Goal: Task Accomplishment & Management: Complete application form

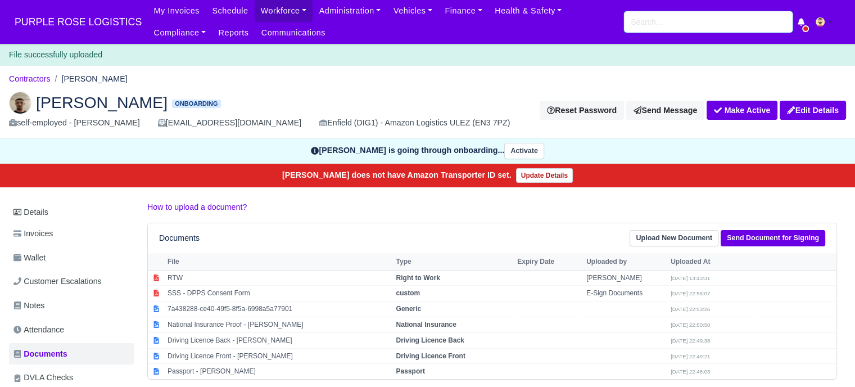
click at [661, 22] on input "search" at bounding box center [708, 21] width 169 height 21
type input "shivani"
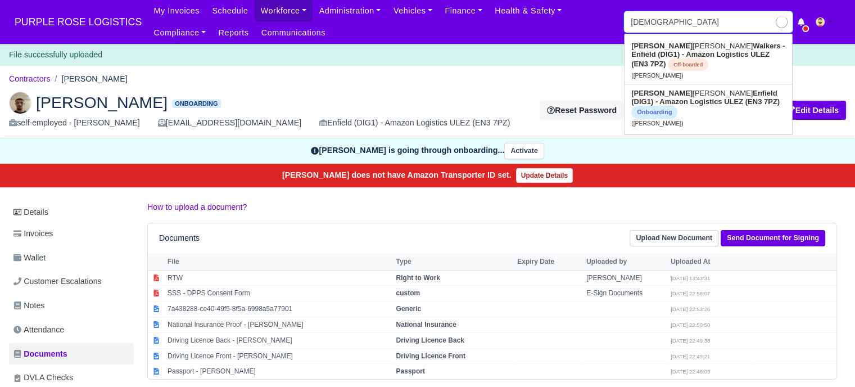
type input "shivani Semwal"
click at [676, 99] on strong "Enfield (DIG1) - Amazon Logistics ULEZ (EN3 7PZ)" at bounding box center [705, 97] width 148 height 17
type input "Shivani Semwal"
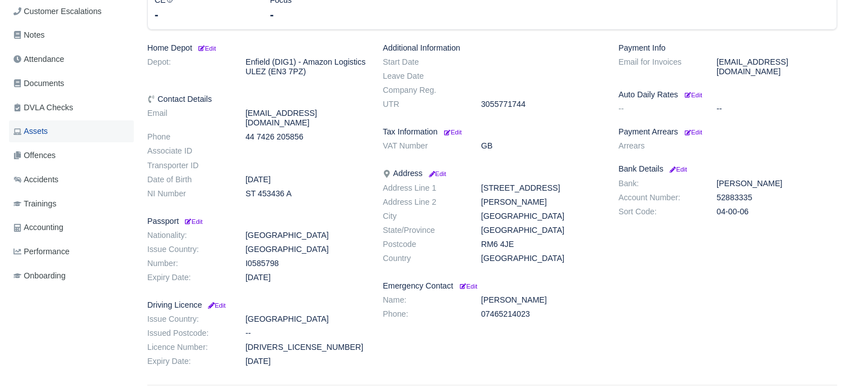
scroll to position [202, 0]
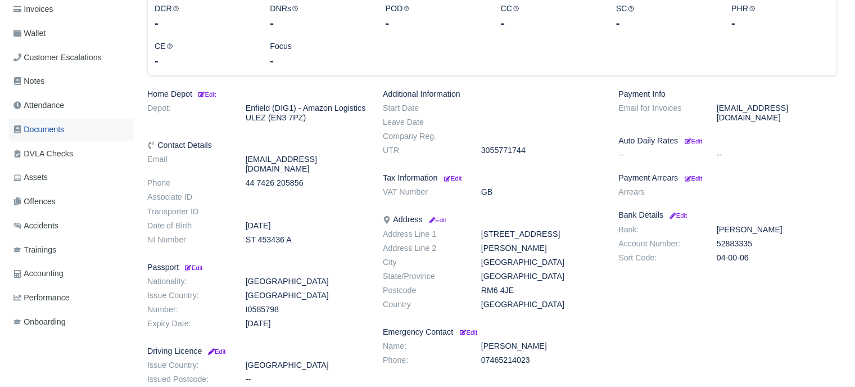
click at [62, 132] on span "Documents" at bounding box center [38, 129] width 51 height 13
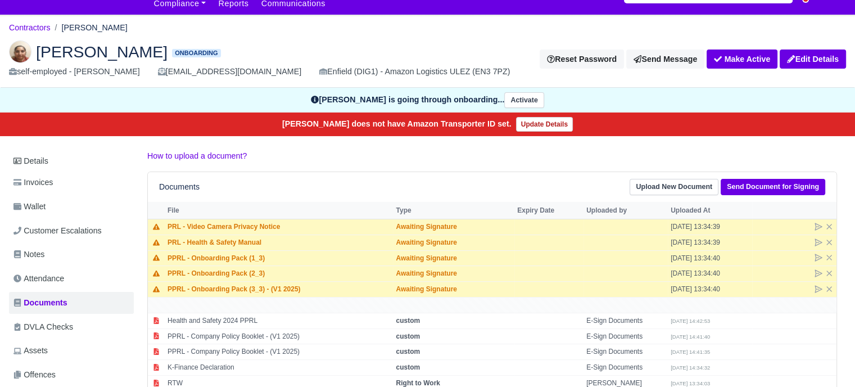
scroll to position [56, 0]
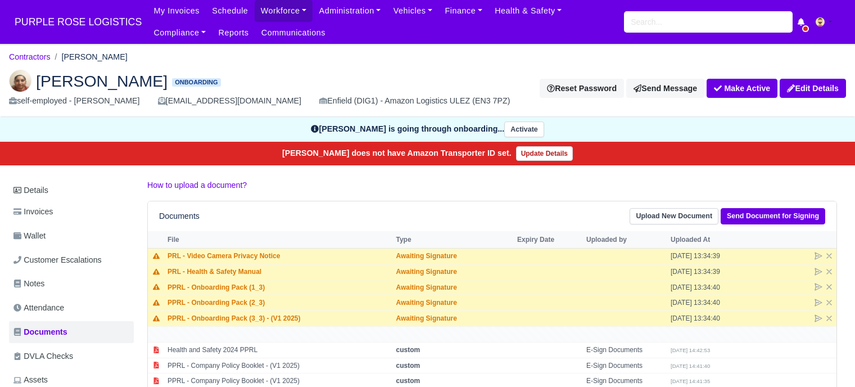
scroll to position [56, 0]
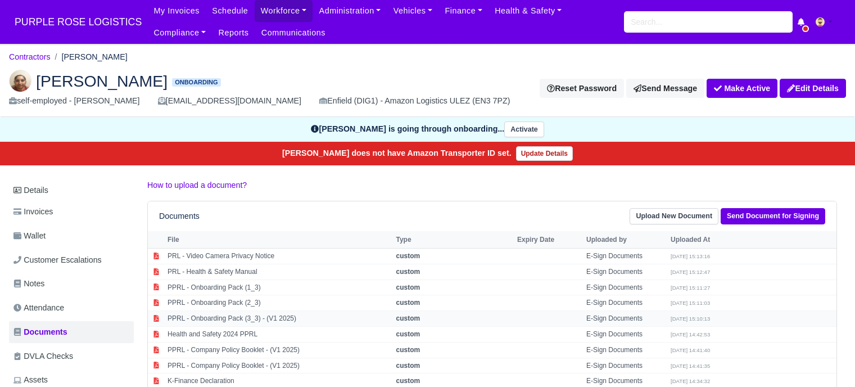
scroll to position [56, 0]
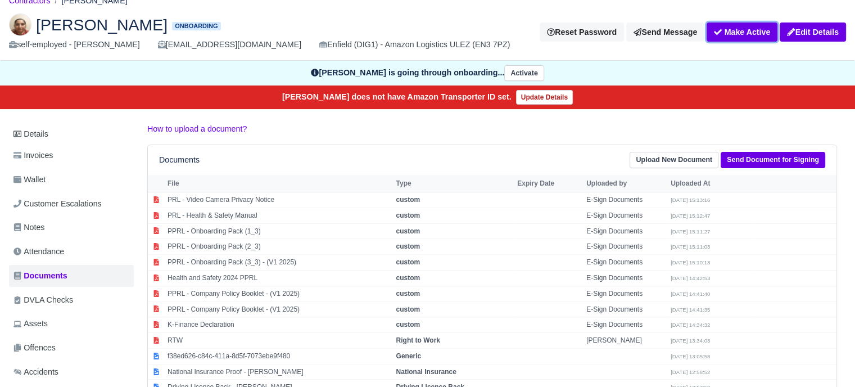
click at [748, 33] on button "Make Active" at bounding box center [742, 31] width 71 height 19
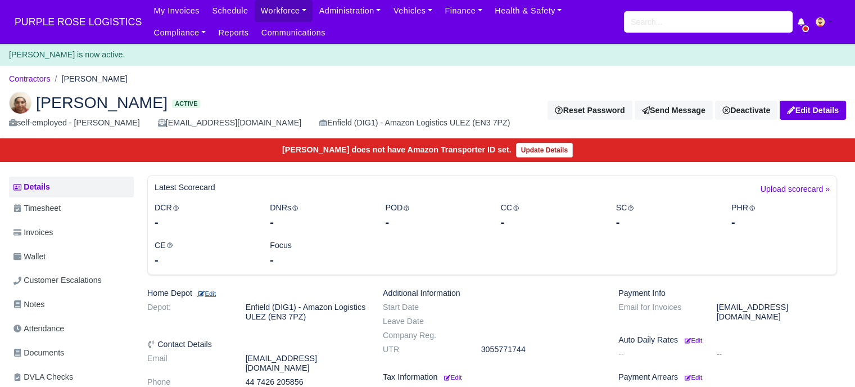
click at [214, 294] on small "Edit" at bounding box center [206, 293] width 19 height 7
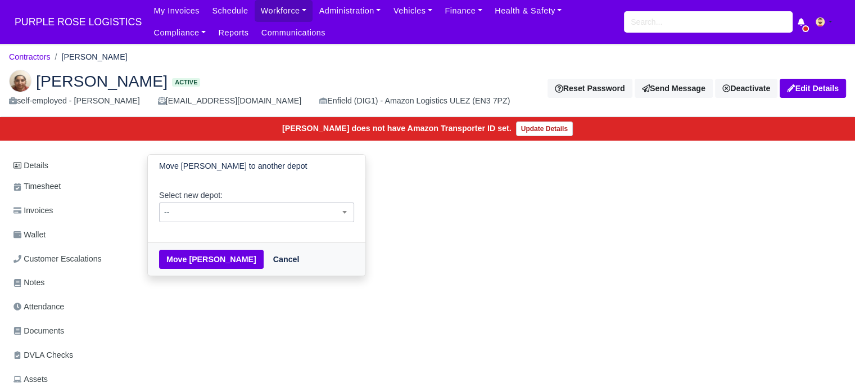
click at [236, 206] on span "--" at bounding box center [257, 212] width 194 height 14
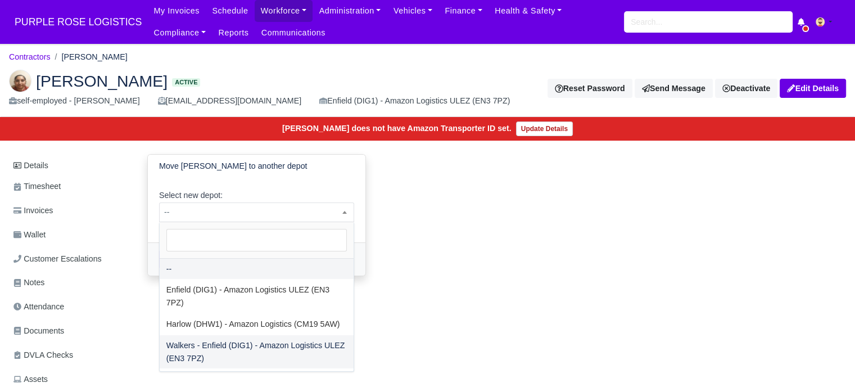
select select "5"
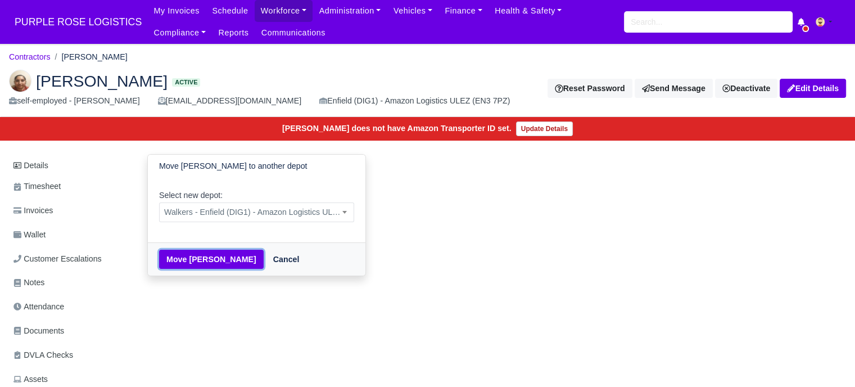
click at [216, 261] on button "Move Shivani Semwal" at bounding box center [211, 259] width 105 height 19
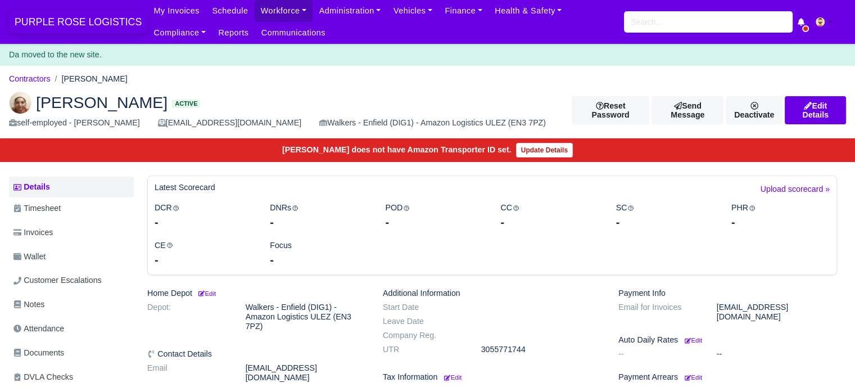
click at [79, 20] on span "PURPLE ROSE LOGISTICS" at bounding box center [78, 22] width 138 height 22
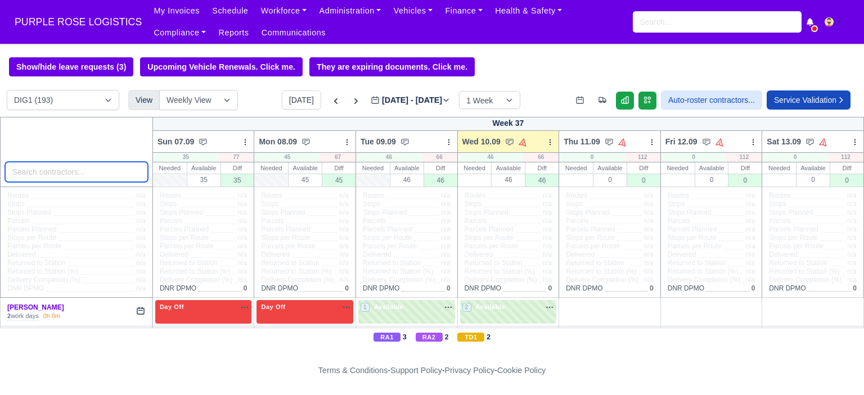
click at [57, 172] on input "search" at bounding box center [76, 172] width 143 height 20
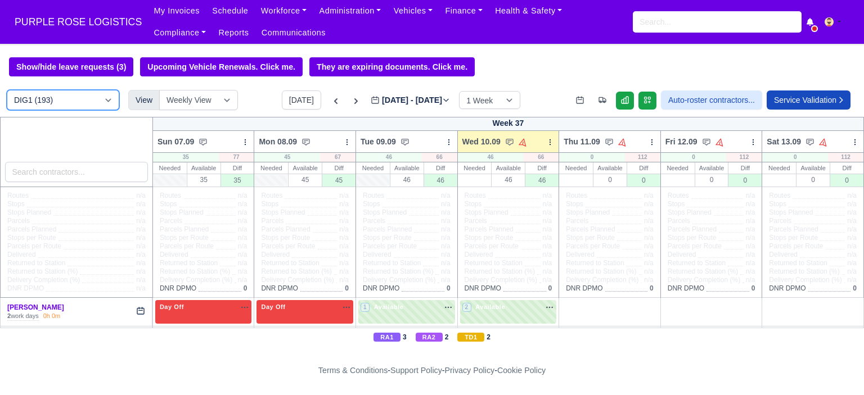
click at [67, 109] on select "DIG1 (193) DAK1 (1) GIMD (33)" at bounding box center [63, 100] width 112 height 20
select select "5"
click at [7, 91] on select "DIG1 (193) DAK1 (1) GIMD (33)" at bounding box center [63, 100] width 112 height 20
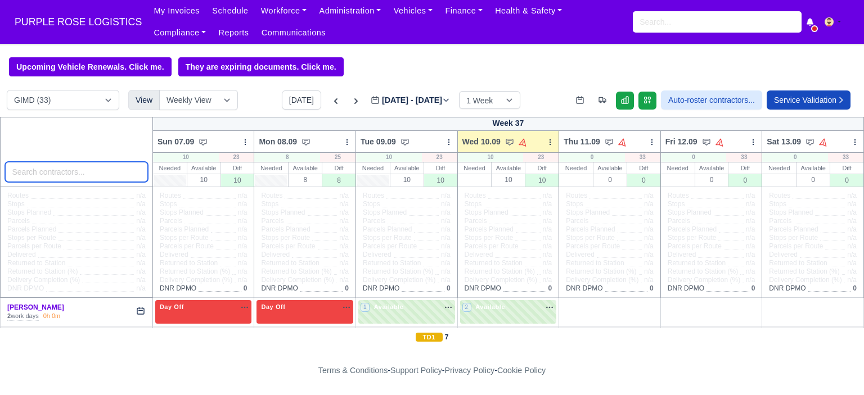
click at [93, 176] on input "search" at bounding box center [76, 172] width 143 height 20
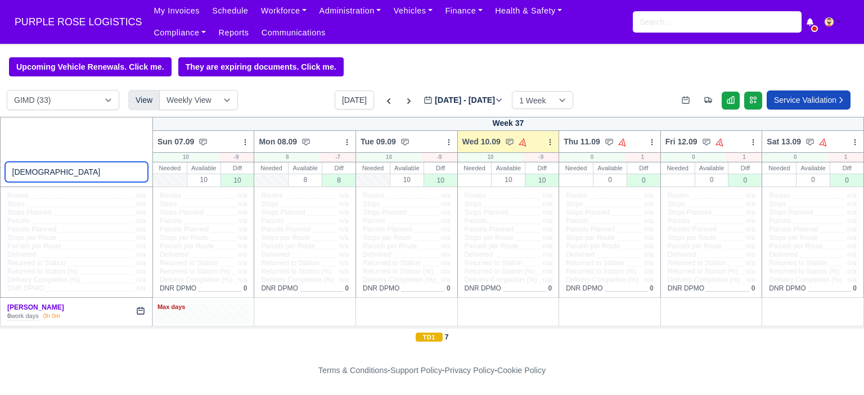
type input "shivani"
click at [201, 313] on div "Max days" at bounding box center [203, 307] width 92 height 10
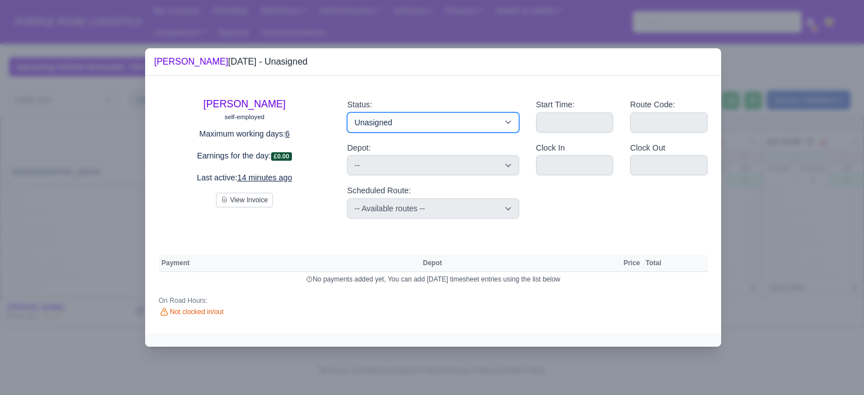
click at [427, 128] on select "Available Day Off Stand By Holiday Other Depot In Office OSM Ridealong Nursery …" at bounding box center [432, 122] width 171 height 20
select select "Day Off"
click at [347, 112] on select "Available Day Off Stand By Holiday Other Depot In Office OSM Ridealong Nursery …" at bounding box center [432, 122] width 171 height 20
select select
select select "na"
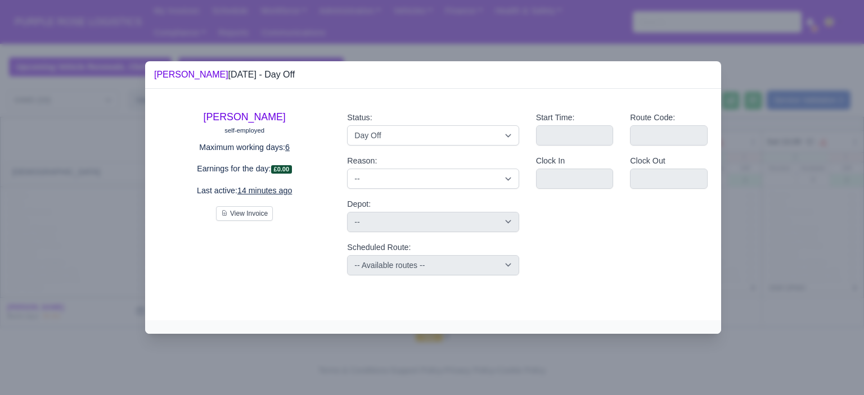
click at [756, 238] on div at bounding box center [432, 197] width 864 height 395
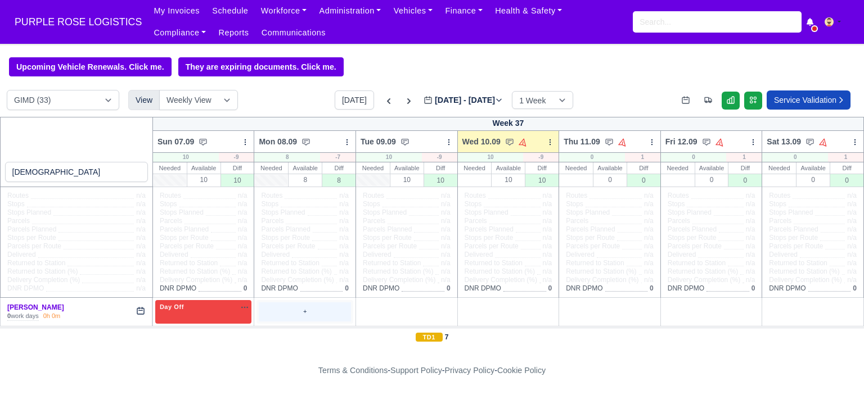
click at [300, 310] on div "+" at bounding box center [305, 311] width 92 height 19
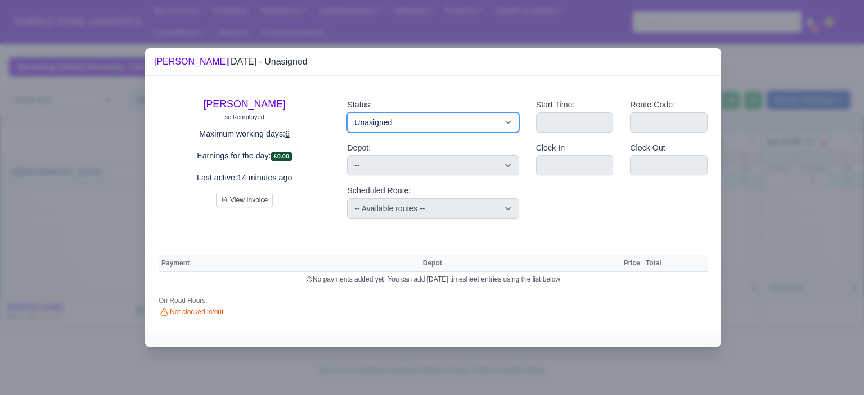
click at [439, 127] on select "Available Day Off Stand By Holiday Other Depot In Office OSM Ridealong Nursery …" at bounding box center [432, 122] width 171 height 20
select select "Debrief Route"
click at [347, 112] on select "Available Day Off Stand By Holiday Other Depot In Office OSM Ridealong Nursery …" at bounding box center [432, 122] width 171 height 20
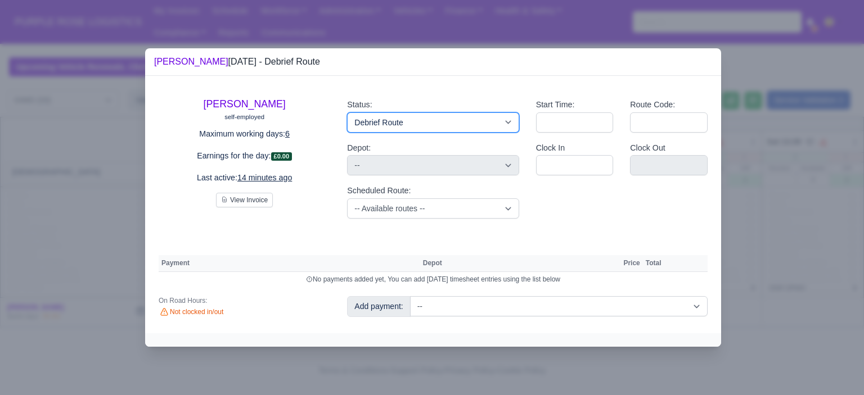
click at [418, 124] on select "Available Day Off Stand By Holiday Other Depot In Office OSM Ridealong Nursery …" at bounding box center [432, 122] width 171 height 20
select select "Training"
click at [347, 112] on select "Available Day Off Stand By Holiday Other Depot In Office OSM Ridealong Nursery …" at bounding box center [432, 122] width 171 height 20
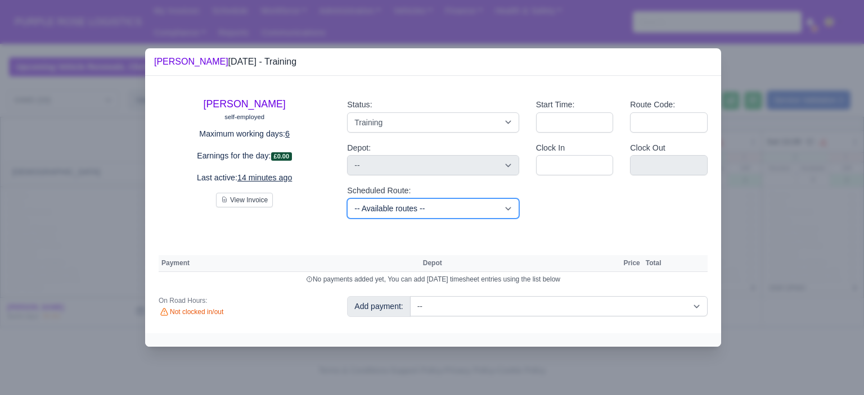
click at [472, 211] on select "-- Available routes -- Standard Parcel - Block of 6 Hours - (SD6) AmFlex RTS Ve…" at bounding box center [432, 208] width 171 height 20
select select "6"
click at [347, 198] on select "-- Available routes -- Standard Parcel - Block of 6 Hours - (SD6) AmFlex RTS Ve…" at bounding box center [432, 208] width 171 height 20
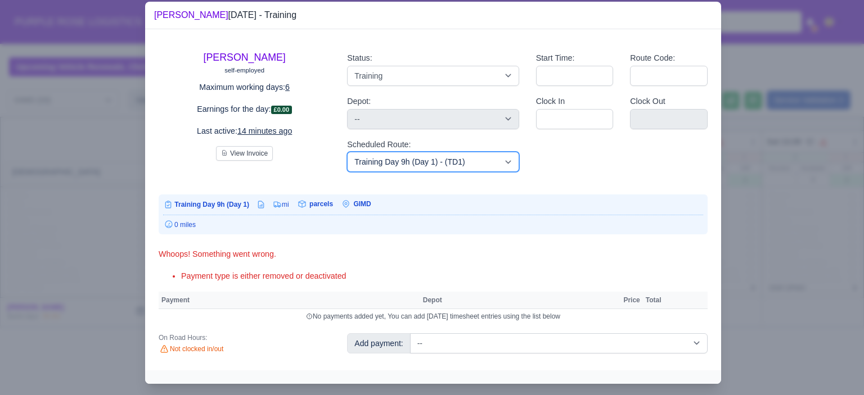
scroll to position [23, 0]
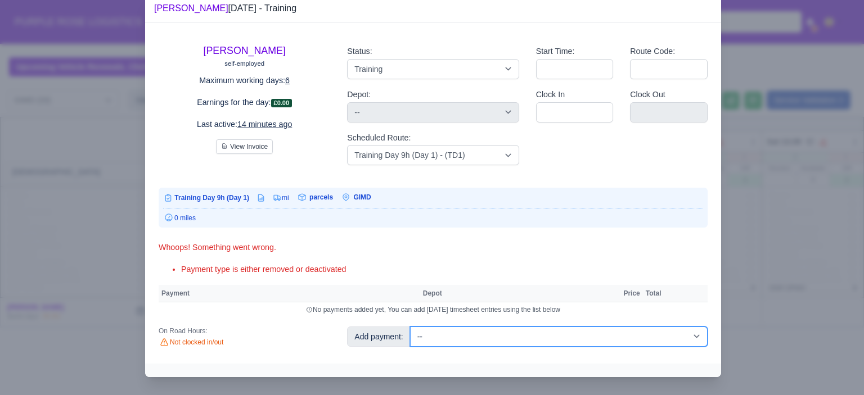
drag, startPoint x: 630, startPoint y: 331, endPoint x: 625, endPoint y: 327, distance: 6.0
click at [630, 331] on select "-- Additional Hour Support (£14.50) Additional Hour Support (Walkers) (£13.50) …" at bounding box center [558, 337] width 297 height 20
select select "104"
click at [410, 327] on select "-- Additional Hour Support (£14.50) Additional Hour Support (Walkers) (£13.50) …" at bounding box center [558, 337] width 297 height 20
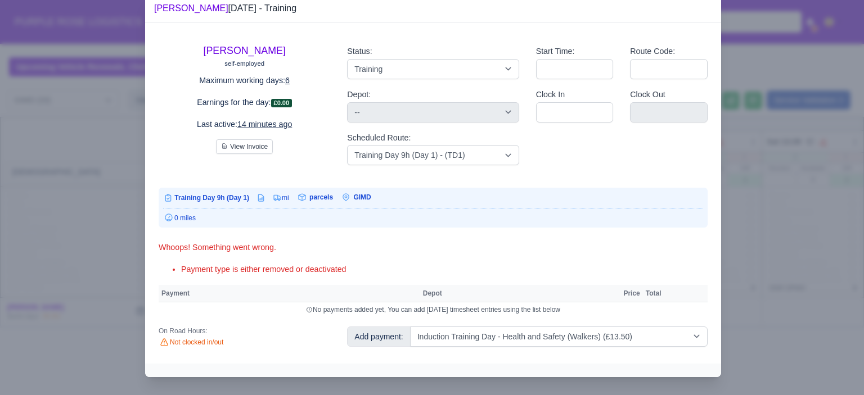
select select "5"
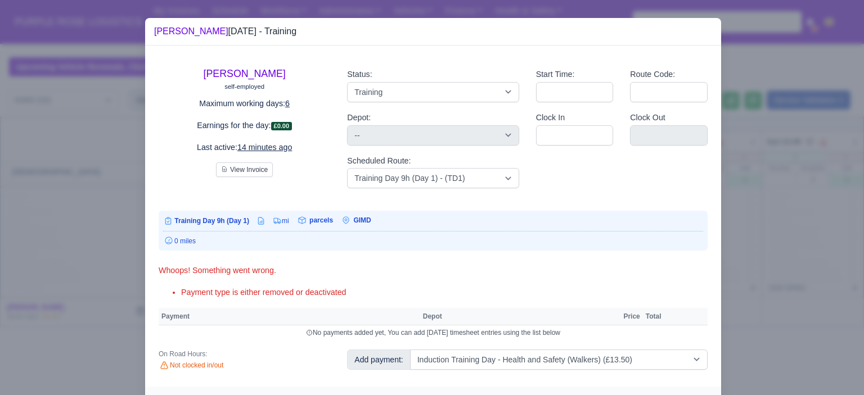
select select "5"
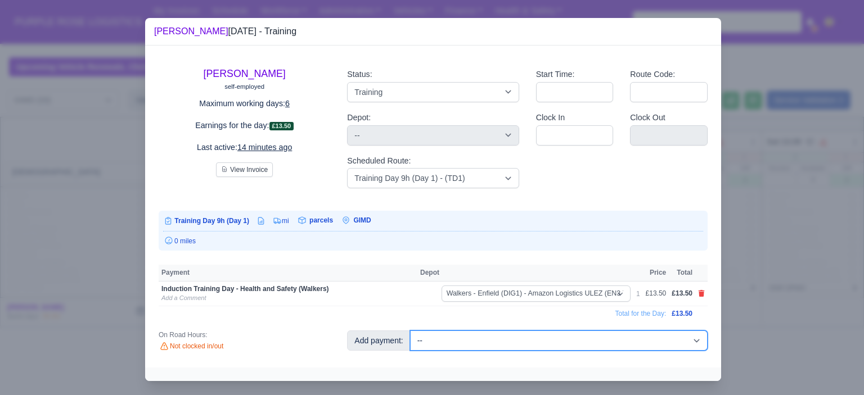
click at [544, 340] on select "-- Additional Hour Support (£14.50) Additional Hour Support (Walkers) (£13.50) …" at bounding box center [558, 341] width 297 height 20
select select "85"
click at [410, 331] on select "-- Additional Hour Support (£14.50) Additional Hour Support (Walkers) (£13.50) …" at bounding box center [558, 341] width 297 height 20
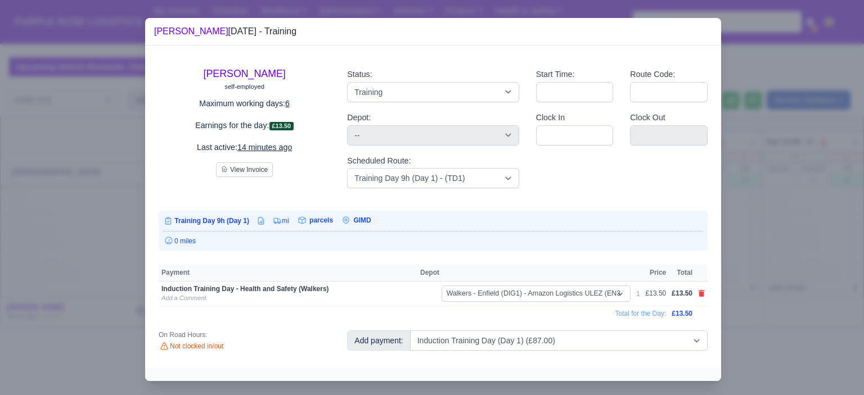
select select "5"
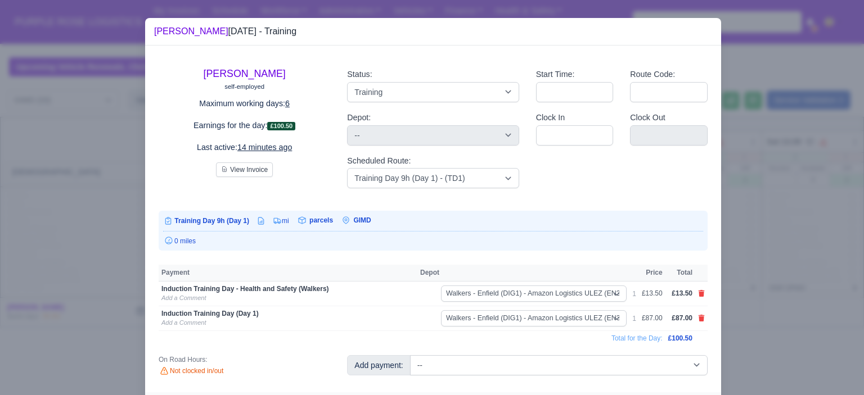
click at [765, 245] on div at bounding box center [432, 197] width 864 height 395
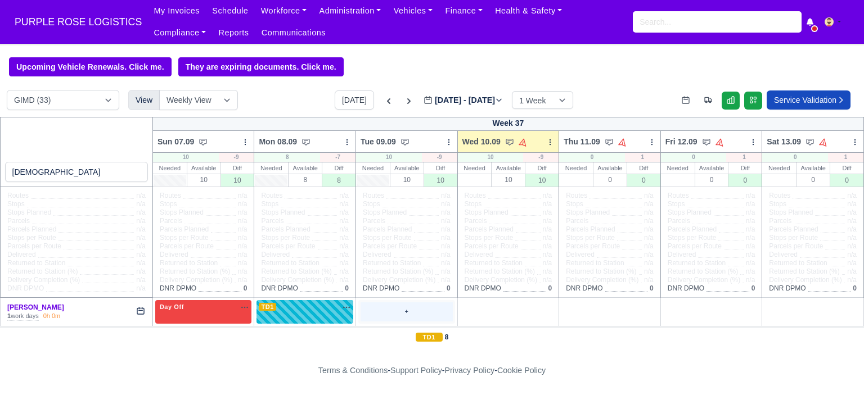
click at [423, 311] on div "+" at bounding box center [406, 311] width 92 height 19
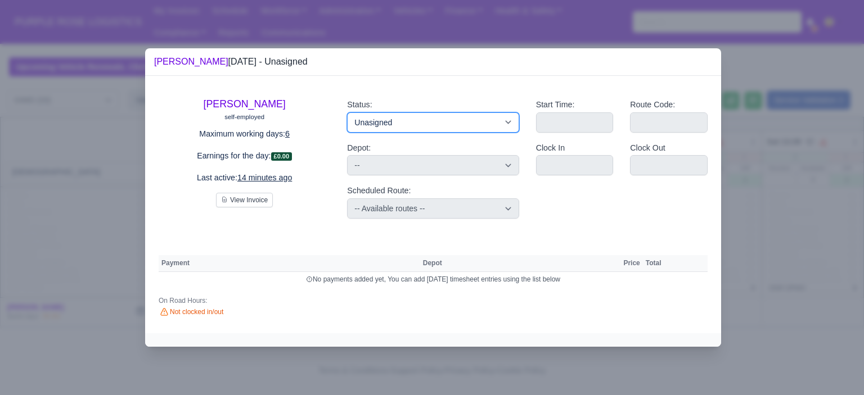
click at [475, 130] on select "Available Day Off Stand By Holiday Other Depot In Office OSM Ridealong Nursery …" at bounding box center [432, 122] width 171 height 20
select select "Day Off"
click at [347, 112] on select "Available Day Off Stand By Holiday Other Depot In Office OSM Ridealong Nursery …" at bounding box center [432, 122] width 171 height 20
select select
select select "na"
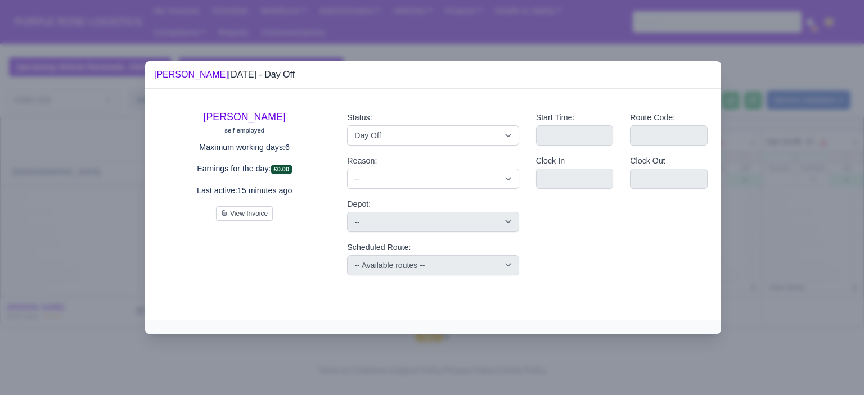
click at [754, 187] on div at bounding box center [432, 197] width 864 height 395
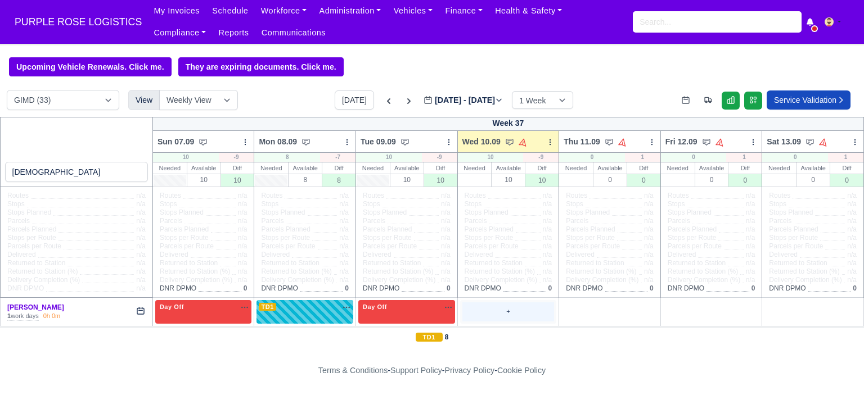
click at [501, 308] on div "+" at bounding box center [508, 311] width 92 height 19
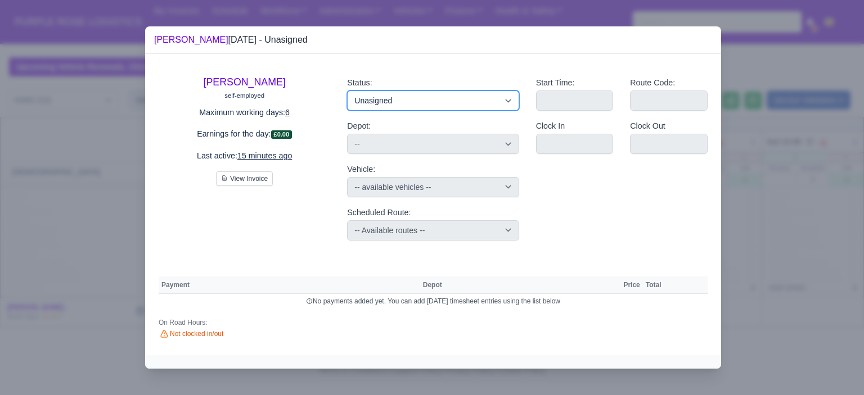
click at [476, 105] on select "Available Day Off Stand By Holiday Other Depot In Office OSM Ridealong Nursery …" at bounding box center [432, 101] width 171 height 20
select select "Day Off"
click at [347, 91] on select "Available Day Off Stand By Holiday Other Depot In Office OSM Ridealong Nursery …" at bounding box center [432, 101] width 171 height 20
select select "na"
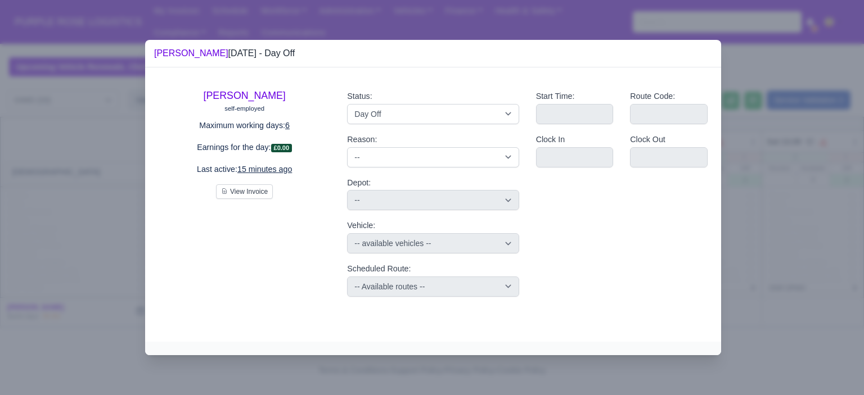
click at [798, 215] on div at bounding box center [432, 197] width 864 height 395
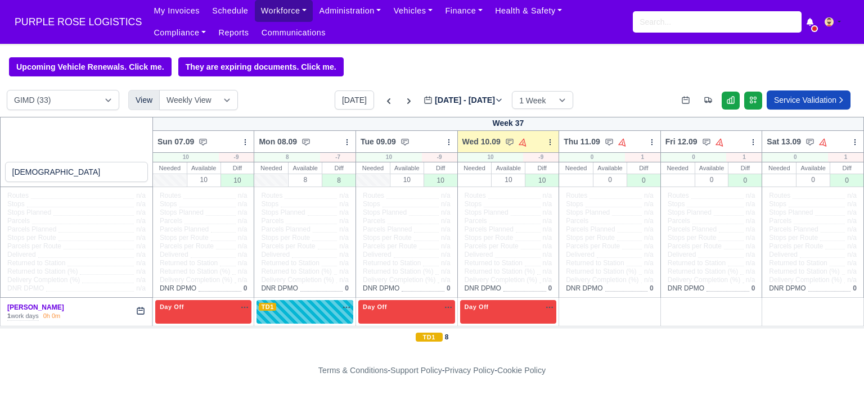
click at [279, 13] on link "Workforce" at bounding box center [284, 11] width 58 height 22
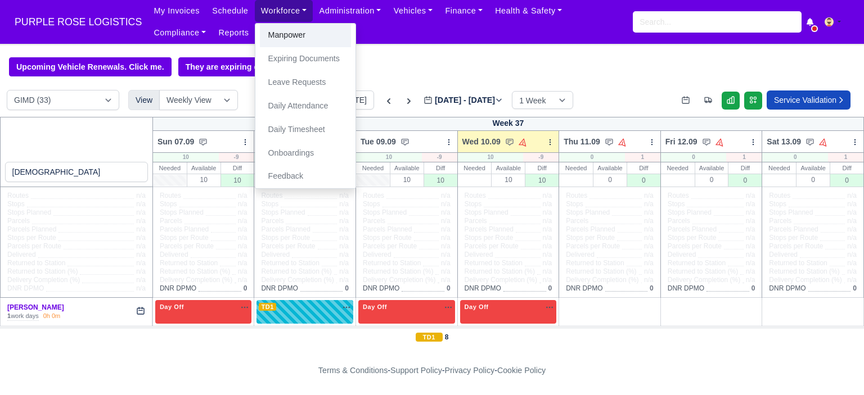
click at [290, 35] on link "Manpower" at bounding box center [305, 36] width 91 height 24
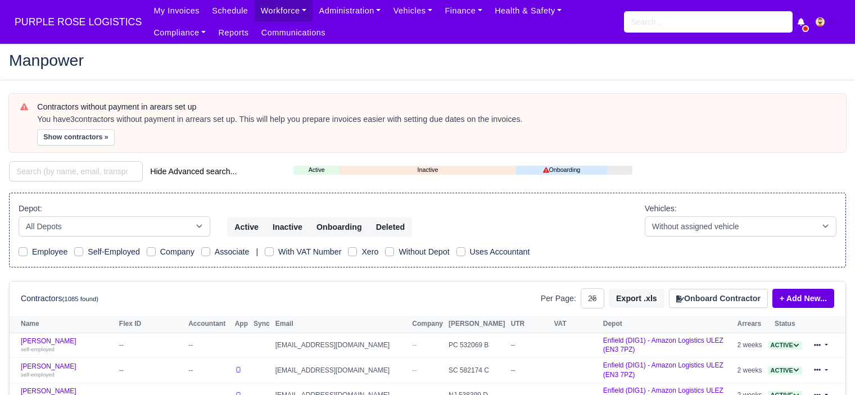
select select "25"
click at [726, 305] on button "Onboard Contractor" at bounding box center [718, 298] width 99 height 19
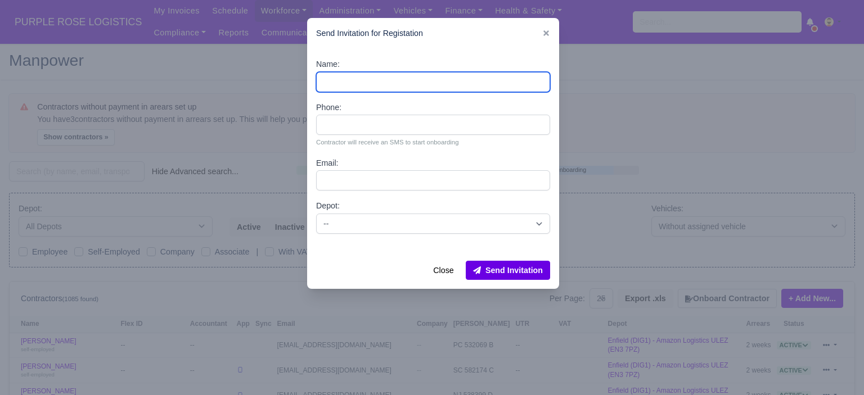
click at [405, 83] on input "Name:" at bounding box center [433, 82] width 234 height 20
paste input "[PERSON_NAME]"
type input "[PERSON_NAME]"
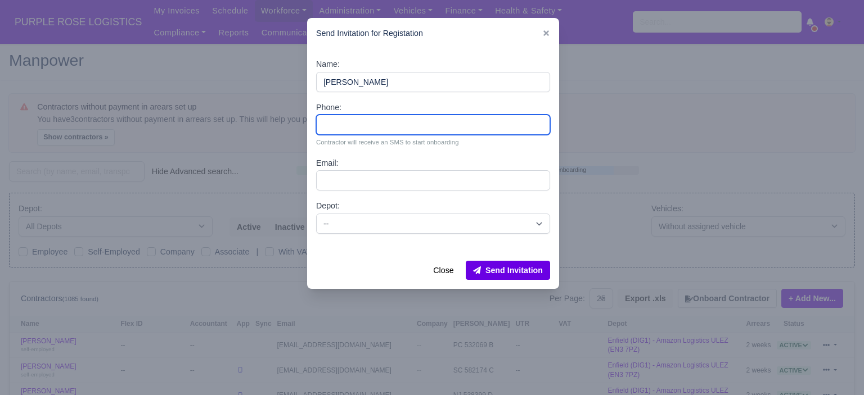
click at [432, 132] on input "Phone:" at bounding box center [433, 125] width 234 height 20
paste input "44 7385 765705"
type input "44 7385 765705"
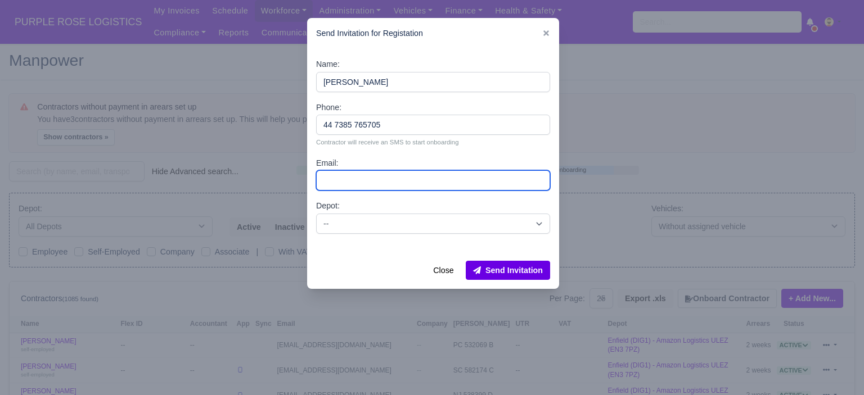
click at [376, 182] on input "Email:" at bounding box center [433, 180] width 234 height 20
paste input "[EMAIL_ADDRESS][DOMAIN_NAME]"
type input "[EMAIL_ADDRESS][DOMAIN_NAME]"
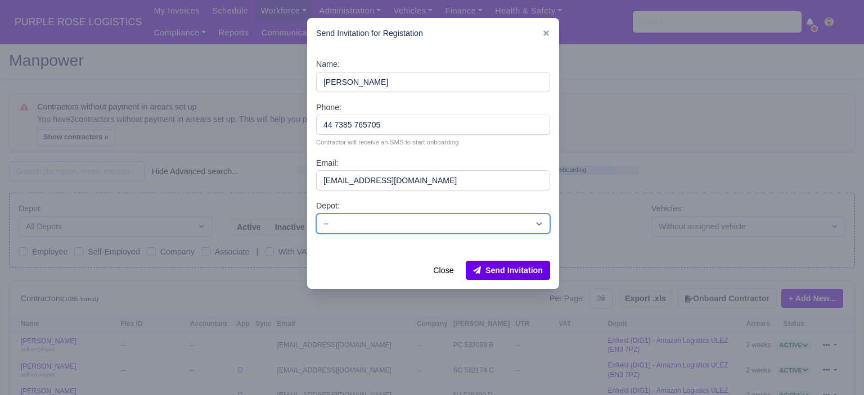
click at [396, 222] on select "-- Enfield (DIG1) - Amazon Logistics ULEZ (EN3 7PZ) Harlow (DHW1) - Amazon Logi…" at bounding box center [433, 224] width 234 height 20
select select "1"
click at [316, 214] on select "-- Enfield (DIG1) - Amazon Logistics ULEZ (EN3 7PZ) Harlow (DHW1) - Amazon Logi…" at bounding box center [433, 224] width 234 height 20
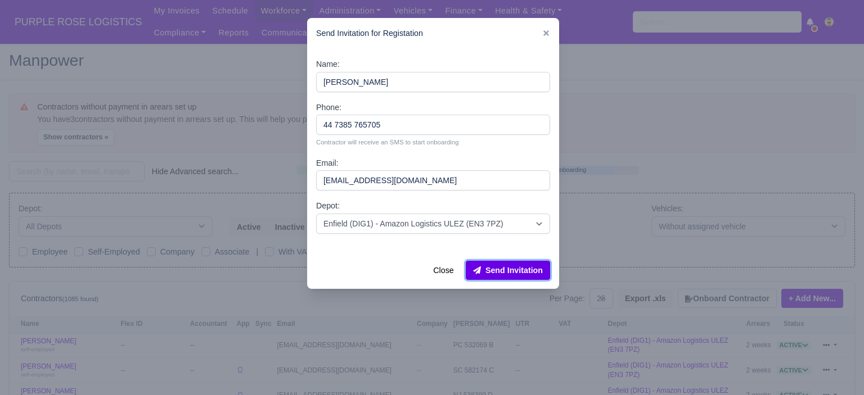
click at [509, 274] on button "Send Invitation" at bounding box center [508, 270] width 84 height 19
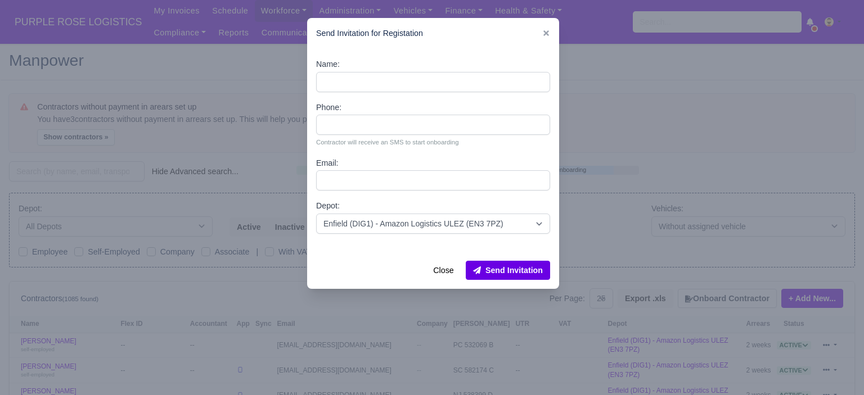
drag, startPoint x: 626, startPoint y: 74, endPoint x: 585, endPoint y: 56, distance: 45.0
click at [625, 74] on div at bounding box center [432, 197] width 864 height 395
